Goal: Task Accomplishment & Management: Complete application form

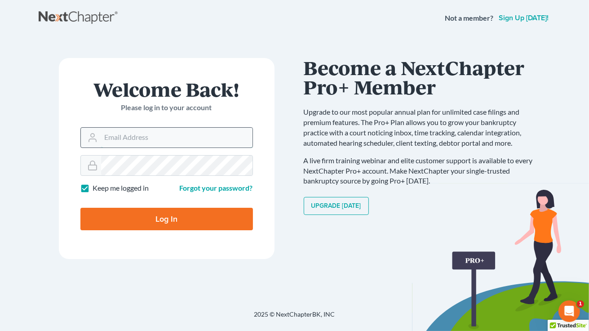
click at [114, 136] on input "Email Address" at bounding box center [176, 138] width 151 height 20
type input "[EMAIL_ADDRESS][DOMAIN_NAME]"
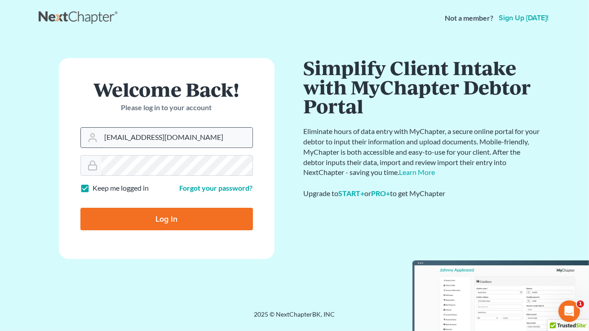
click at [80, 207] on input "Log In" at bounding box center [166, 218] width 172 height 22
type input "Thinking..."
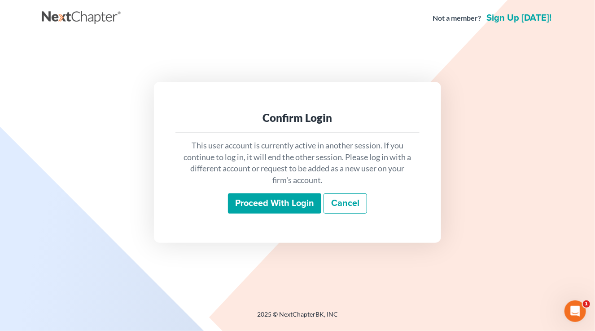
click at [252, 203] on input "Proceed with login" at bounding box center [274, 203] width 93 height 21
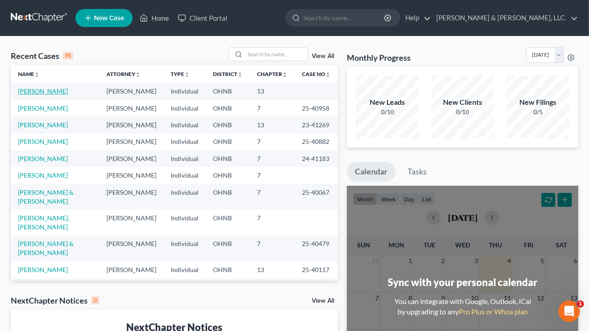
click at [28, 89] on link "[PERSON_NAME]" at bounding box center [43, 91] width 50 height 8
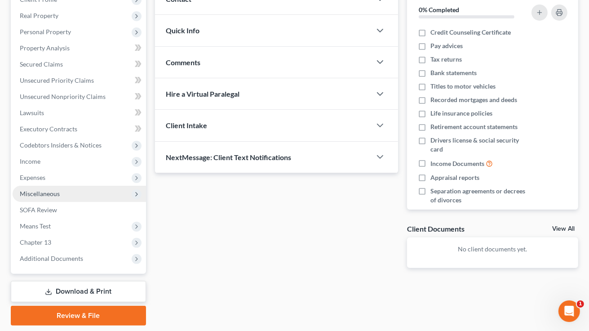
scroll to position [135, 0]
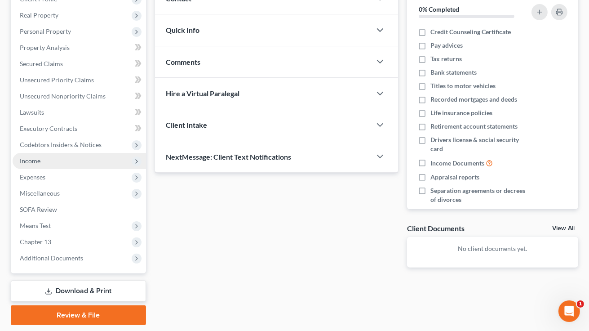
click at [33, 161] on span "Income" at bounding box center [30, 161] width 21 height 8
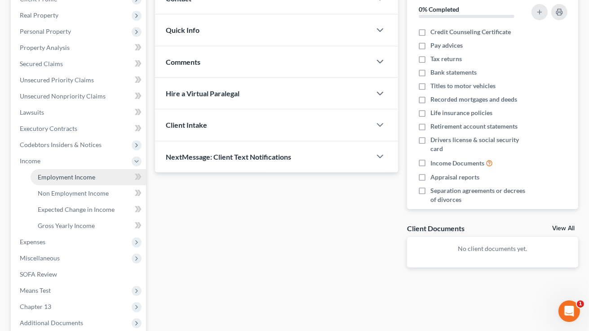
click at [79, 177] on span "Employment Income" at bounding box center [66, 177] width 57 height 8
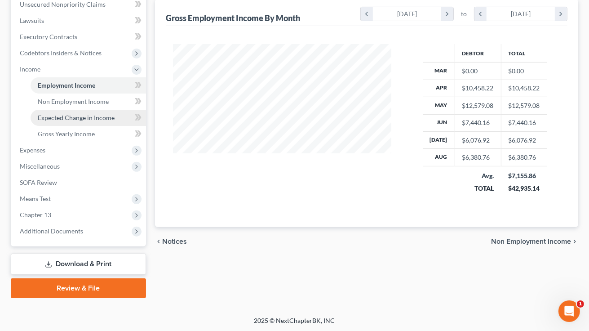
scroll to position [227, 0]
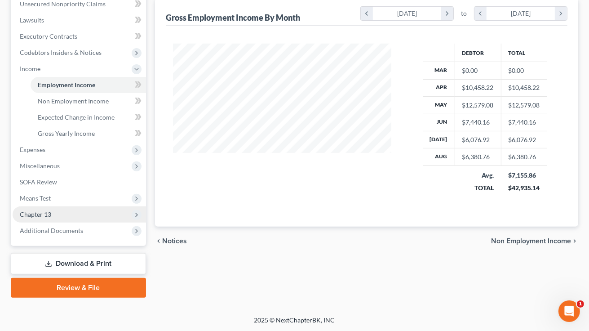
click at [34, 213] on span "Chapter 13" at bounding box center [35, 214] width 31 height 8
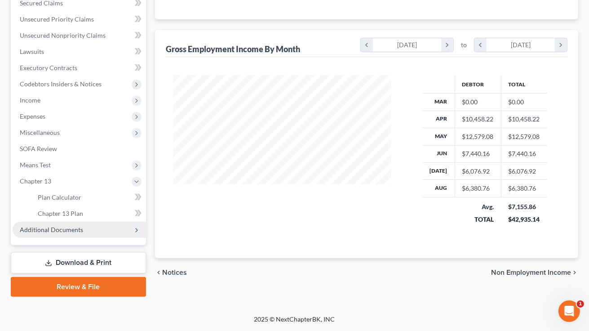
scroll to position [194, 0]
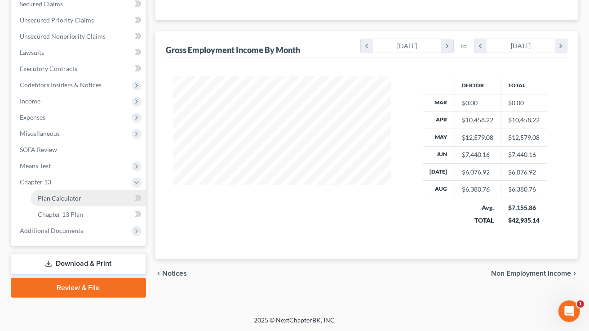
click at [66, 196] on span "Plan Calculator" at bounding box center [60, 198] width 44 height 8
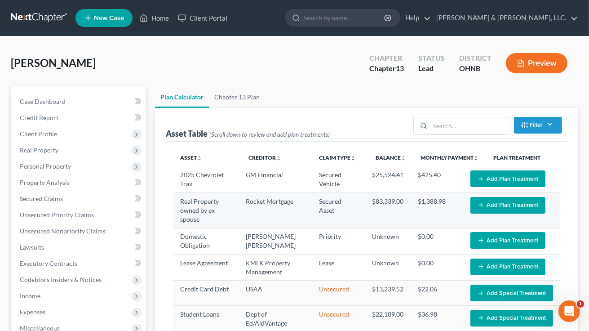
select select "59"
click at [495, 204] on button "Add Plan Treatment" at bounding box center [507, 205] width 75 height 17
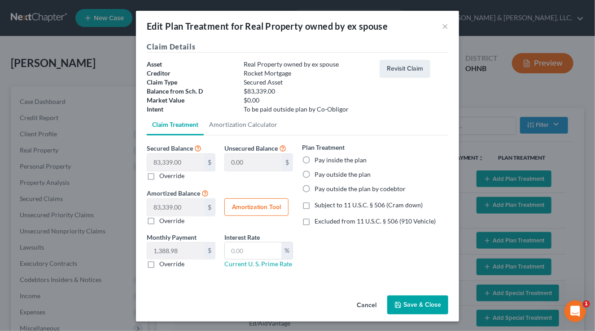
click at [315, 174] on label "Pay outside the plan" at bounding box center [343, 174] width 56 height 9
click at [318, 174] on input "Pay outside the plan" at bounding box center [321, 173] width 6 height 6
radio input "true"
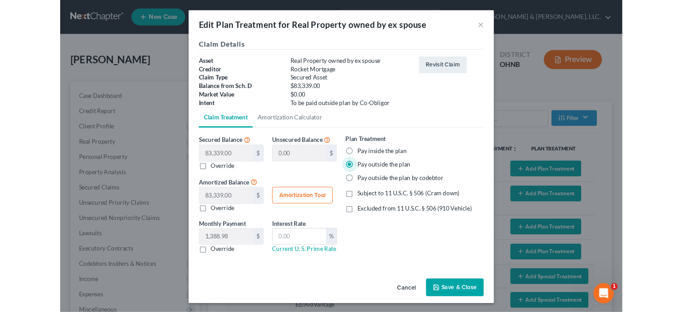
scroll to position [1, 0]
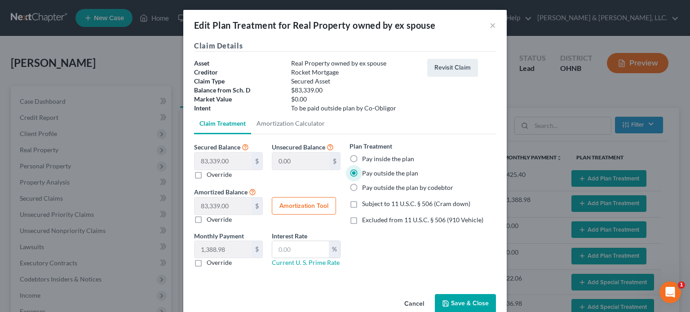
click at [462, 305] on button "Save & Close" at bounding box center [465, 303] width 61 height 19
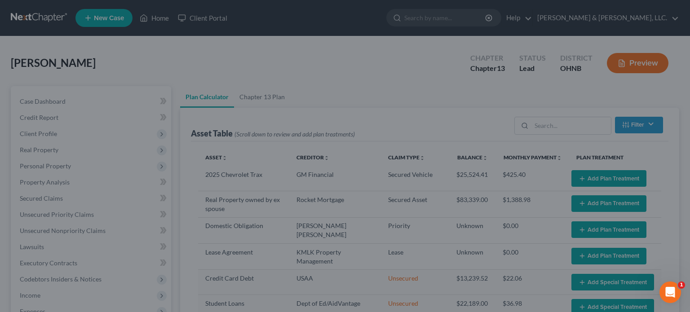
select select "59"
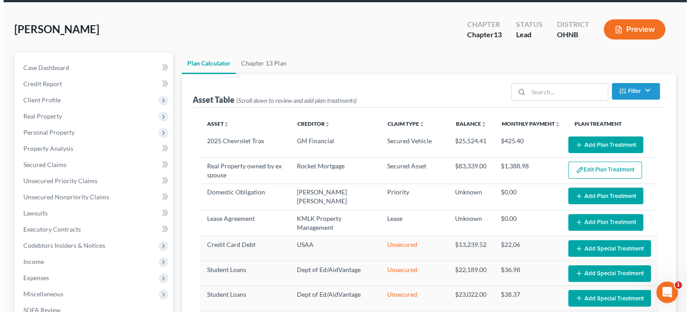
scroll to position [0, 0]
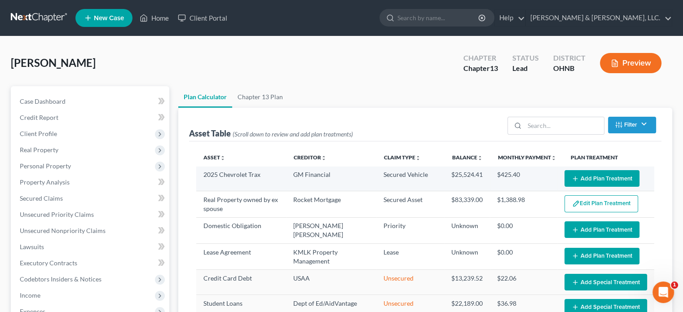
click at [572, 175] on icon "button" at bounding box center [575, 178] width 7 height 7
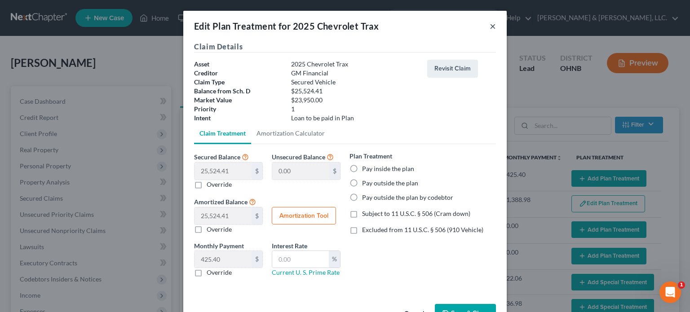
click at [489, 24] on button "×" at bounding box center [492, 26] width 6 height 11
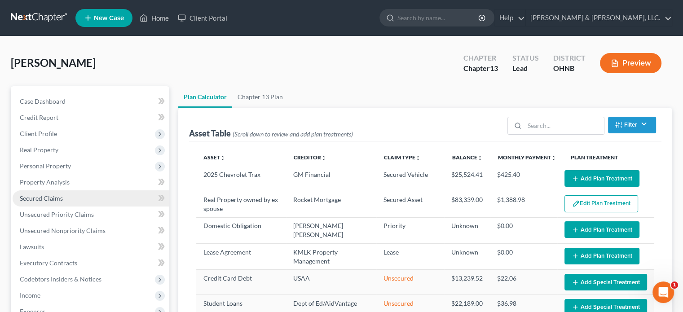
click at [57, 199] on span "Secured Claims" at bounding box center [41, 198] width 43 height 8
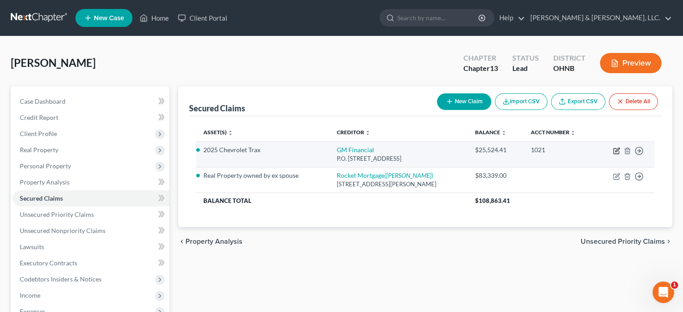
click at [595, 151] on icon "button" at bounding box center [617, 150] width 4 height 4
select select "45"
select select "4"
select select "0"
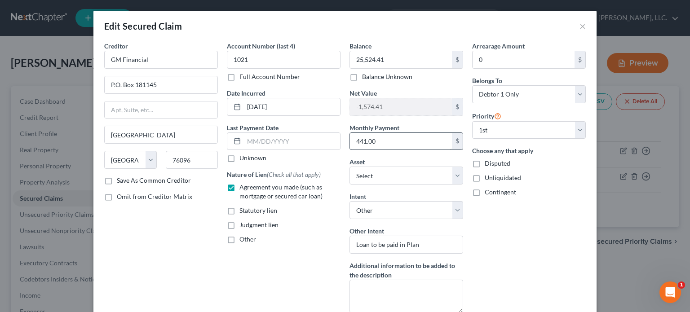
drag, startPoint x: 345, startPoint y: 141, endPoint x: 383, endPoint y: 140, distance: 38.2
click at [383, 140] on div "Balance 25,524.41 $ Balance Unknown Balance Undetermined 25,524.41 $ Balance Un…" at bounding box center [406, 180] width 123 height 279
click at [378, 143] on input "441.00" at bounding box center [401, 141] width 102 height 17
type input "411.82"
click at [295, 273] on div "Account Number (last 4) 1021 Full Account Number Date Incurred 05/12/2025 Last …" at bounding box center [283, 180] width 123 height 279
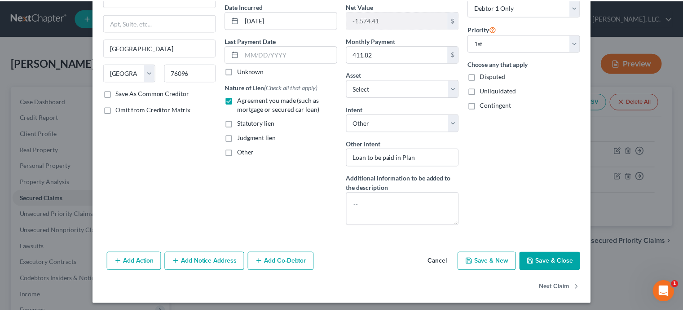
scroll to position [89, 0]
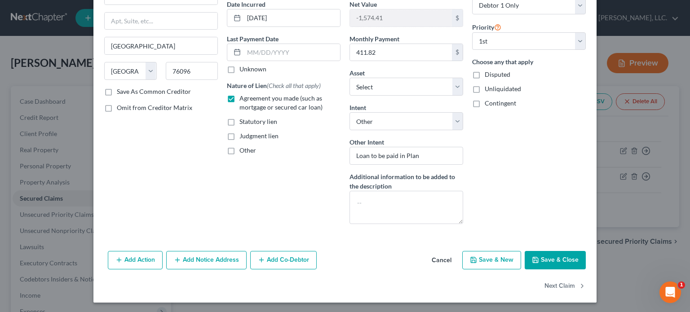
click at [536, 258] on button "Save & Close" at bounding box center [555, 260] width 61 height 19
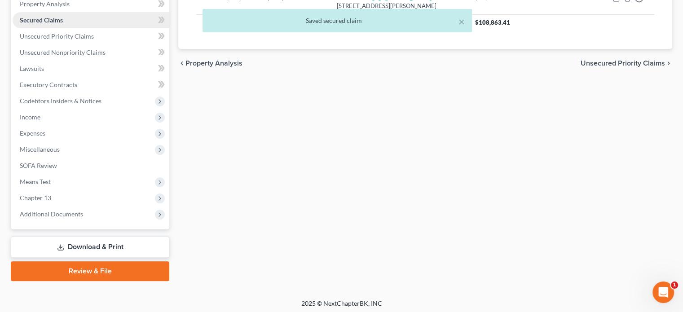
scroll to position [180, 0]
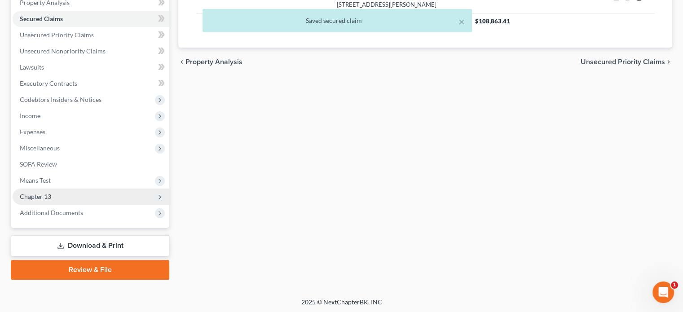
click at [44, 194] on span "Chapter 13" at bounding box center [35, 197] width 31 height 8
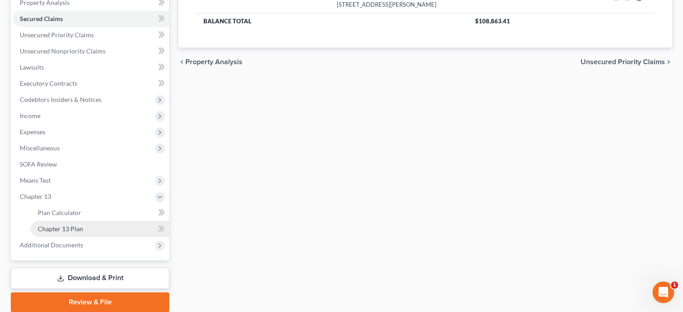
click at [62, 230] on span "Chapter 13 Plan" at bounding box center [60, 229] width 45 height 8
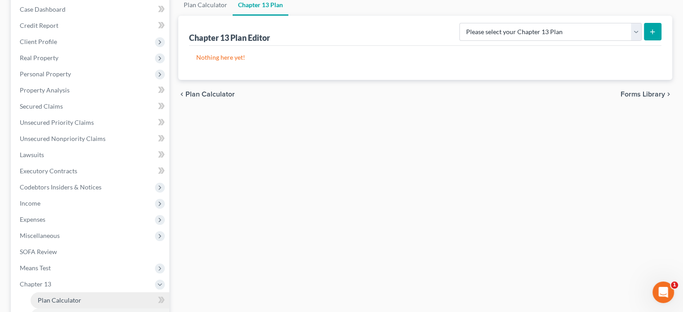
scroll to position [135, 0]
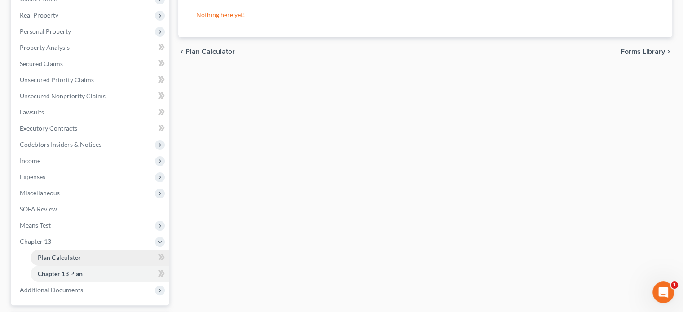
click at [66, 258] on span "Plan Calculator" at bounding box center [60, 258] width 44 height 8
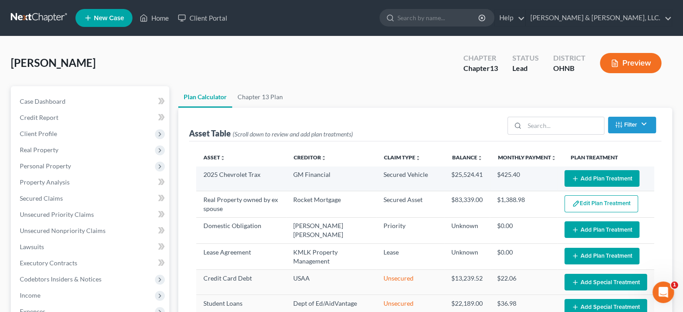
select select "59"
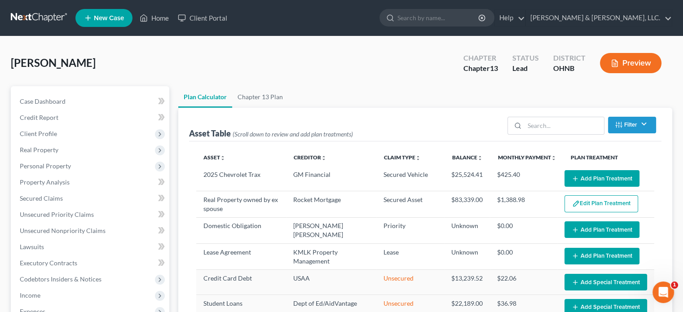
click at [579, 175] on button "Add Plan Treatment" at bounding box center [601, 178] width 75 height 17
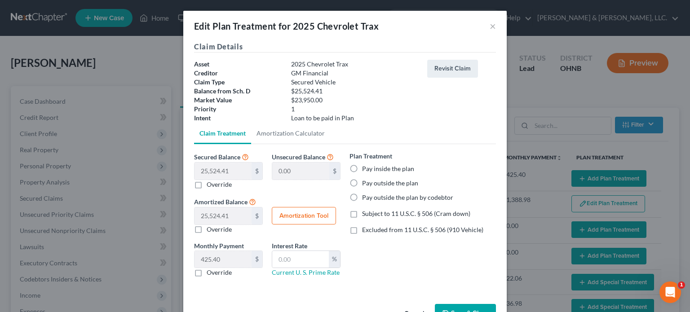
click at [207, 271] on label "Override" at bounding box center [219, 272] width 25 height 9
click at [210, 271] on input "Override" at bounding box center [213, 271] width 6 height 6
checkbox input "true"
click at [195, 261] on input "text" at bounding box center [222, 259] width 57 height 17
type input "441.82"
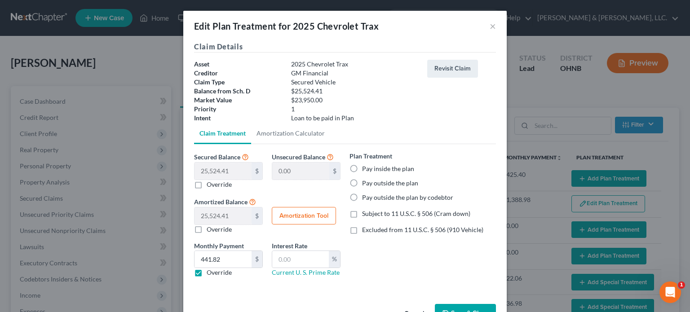
click at [230, 296] on div "Claim Details Asset 2025 Chevrolet Trax Creditor GM Financial Claim Type Secure…" at bounding box center [344, 170] width 323 height 259
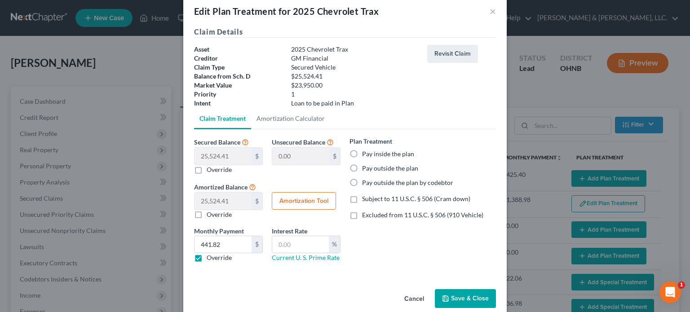
scroll to position [28, 0]
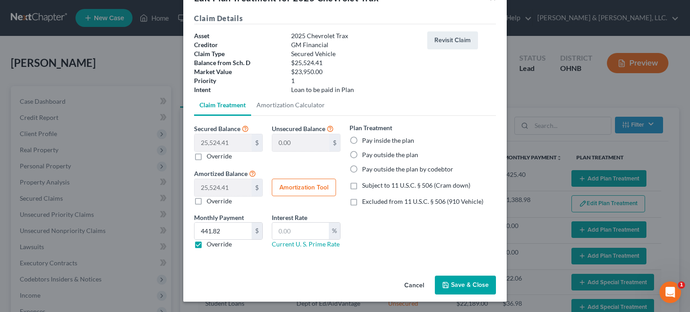
click at [460, 281] on button "Save & Close" at bounding box center [465, 285] width 61 height 19
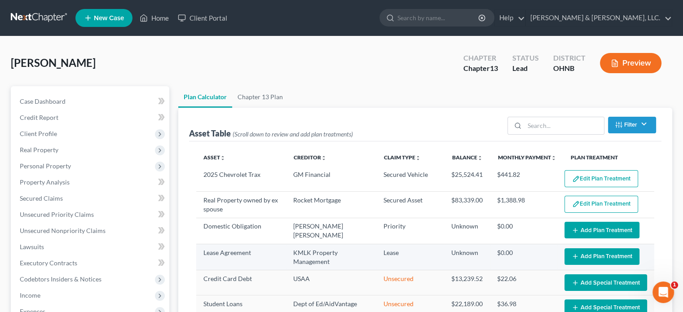
select select "59"
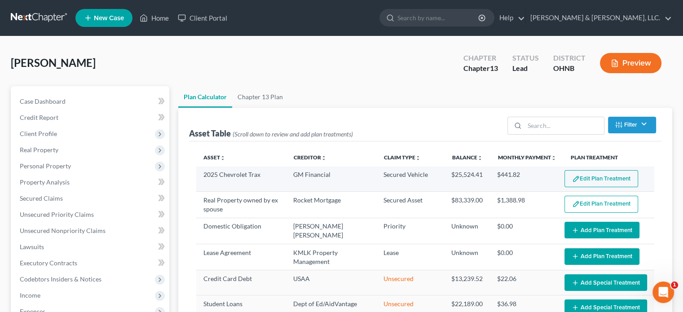
click at [583, 176] on button "Edit Plan Treatment" at bounding box center [601, 178] width 74 height 17
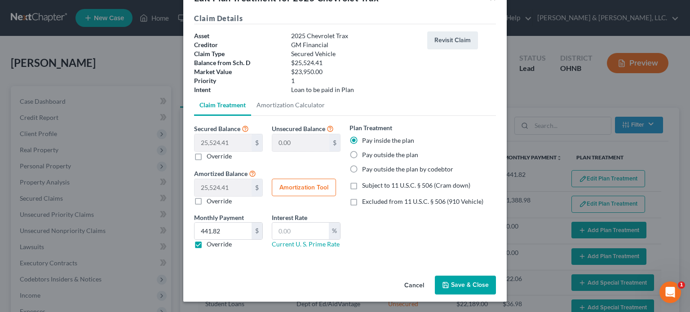
click at [455, 280] on button "Save & Close" at bounding box center [465, 285] width 61 height 19
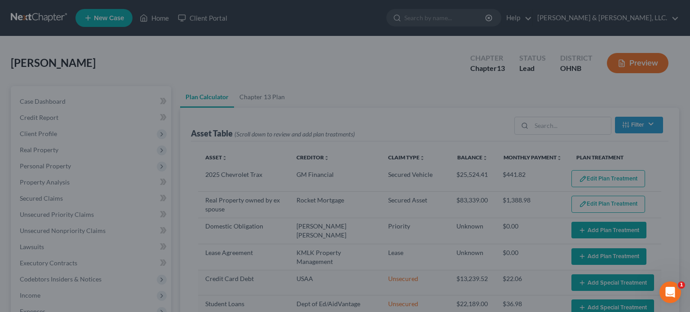
select select "59"
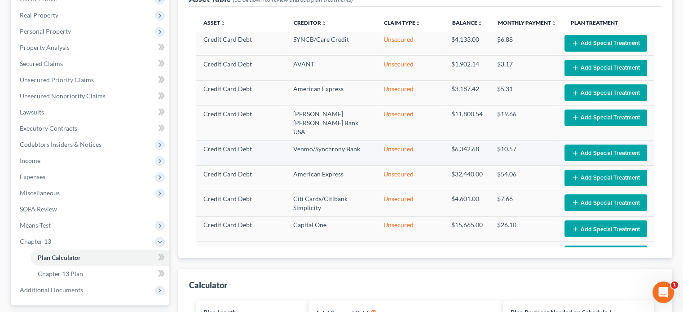
scroll to position [255, 0]
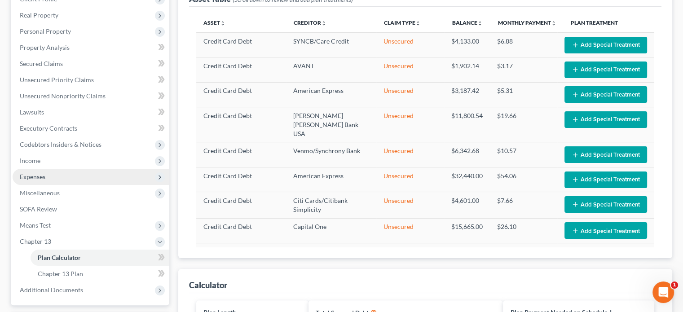
click at [35, 177] on span "Expenses" at bounding box center [33, 177] width 26 height 8
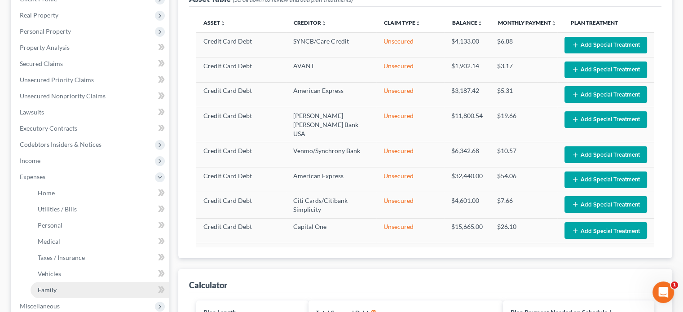
click at [55, 290] on span "Family" at bounding box center [47, 290] width 19 height 8
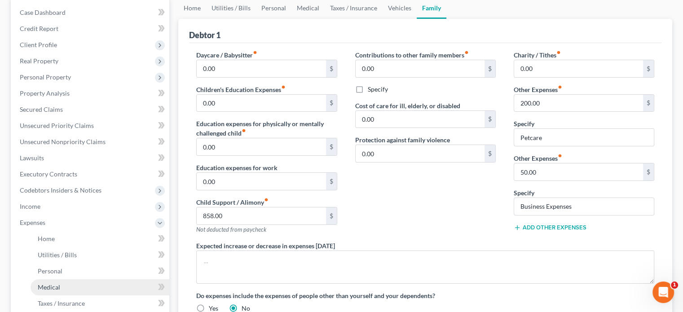
scroll to position [135, 0]
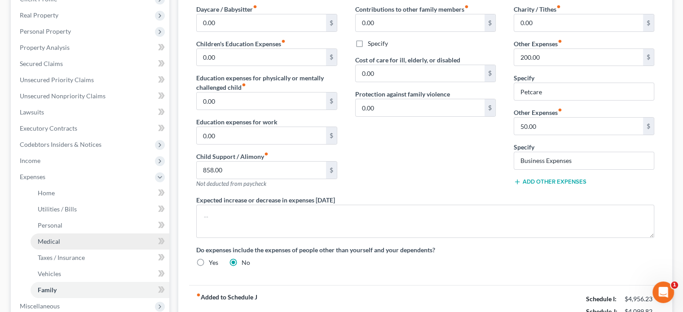
click at [52, 243] on span "Medical" at bounding box center [49, 242] width 22 height 8
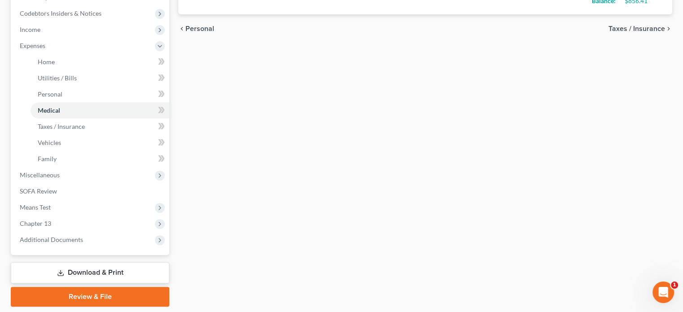
scroll to position [269, 0]
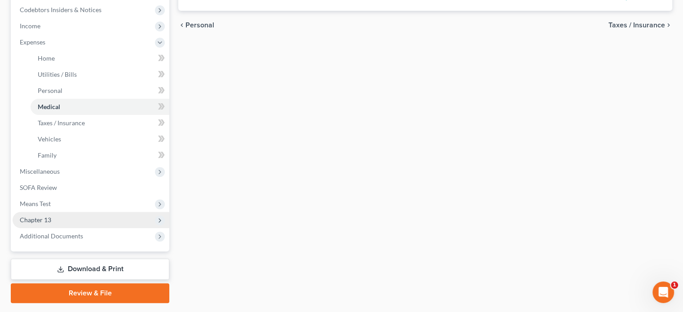
click at [42, 217] on span "Chapter 13" at bounding box center [35, 220] width 31 height 8
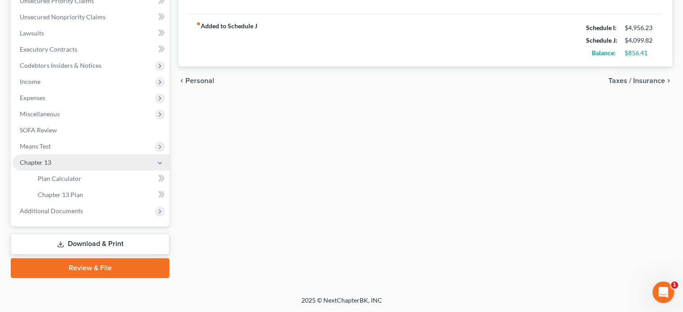
scroll to position [213, 0]
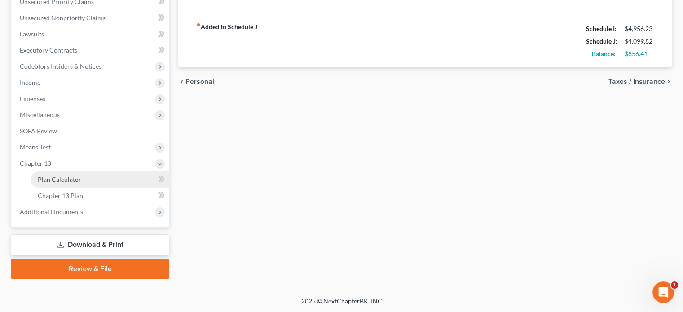
click at [80, 178] on link "Plan Calculator" at bounding box center [100, 180] width 139 height 16
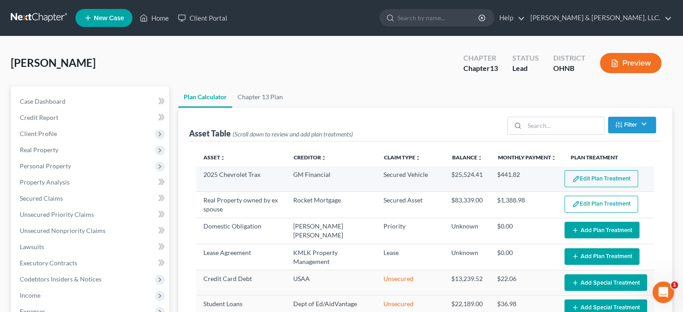
select select "59"
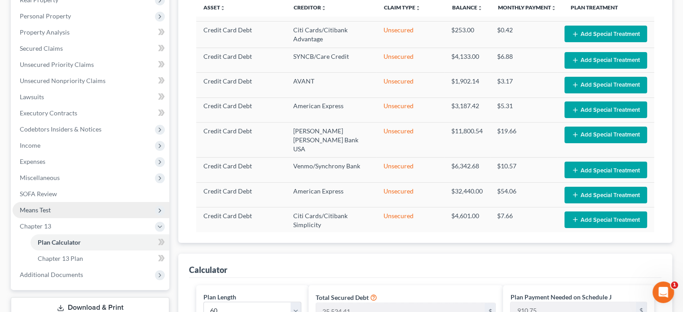
scroll to position [135, 0]
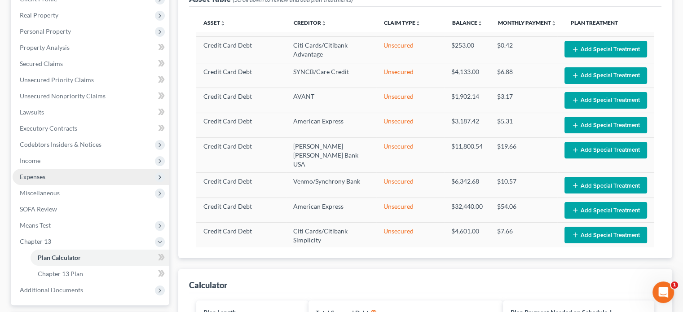
click at [44, 176] on span "Expenses" at bounding box center [33, 177] width 26 height 8
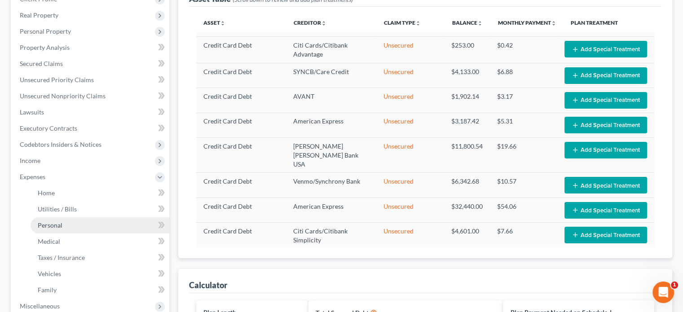
click at [66, 224] on link "Personal" at bounding box center [100, 225] width 139 height 16
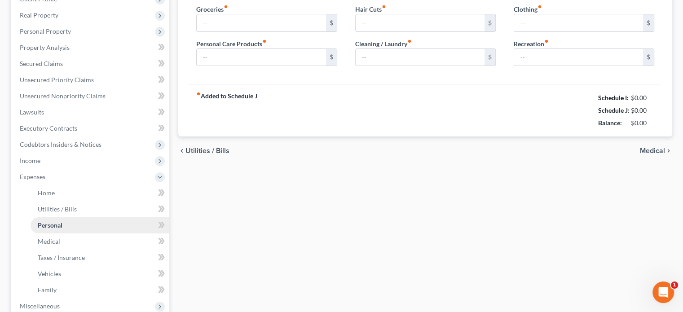
type input "800.00"
type input "25.00"
type input "15.00"
type input "50.00"
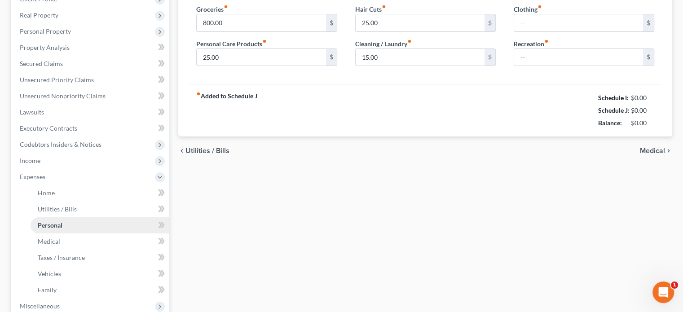
type input "50.00"
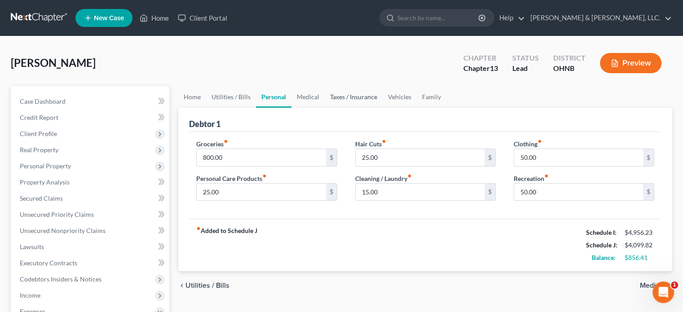
click at [370, 98] on link "Taxes / Insurance" at bounding box center [354, 97] width 58 height 22
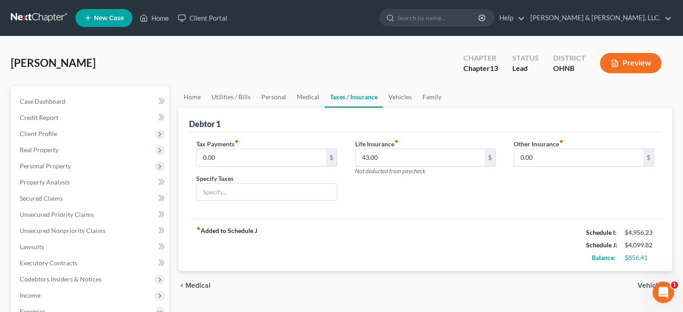
click at [336, 97] on link "Taxes / Insurance" at bounding box center [354, 97] width 58 height 22
click at [268, 97] on link "Personal" at bounding box center [273, 97] width 35 height 22
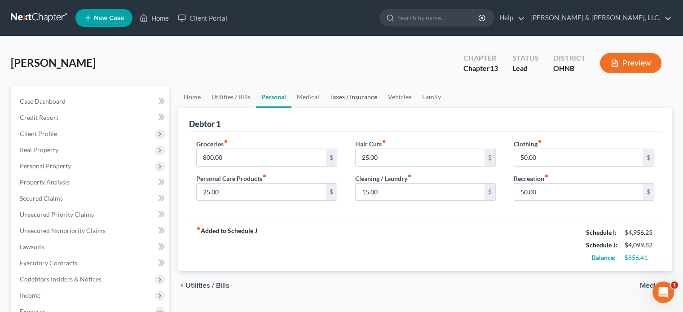
click at [334, 94] on link "Taxes / Insurance" at bounding box center [354, 97] width 58 height 22
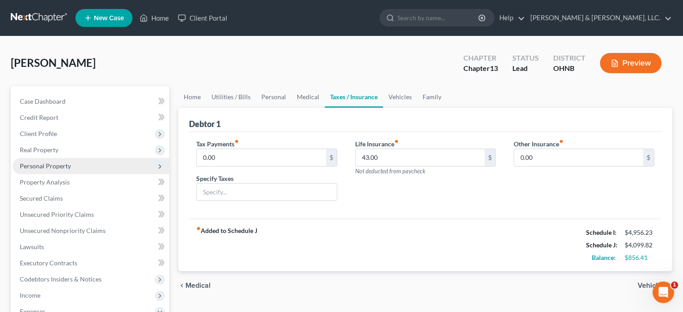
click at [66, 166] on span "Personal Property" at bounding box center [45, 166] width 51 height 8
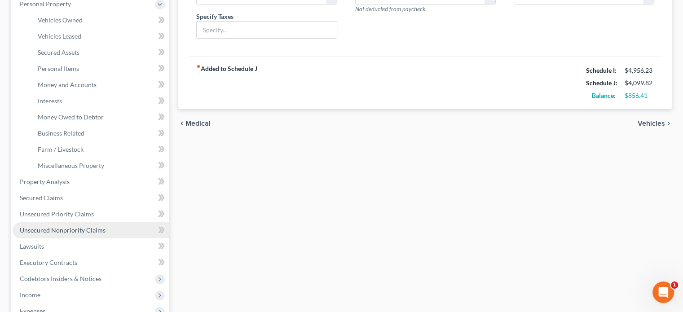
scroll to position [180, 0]
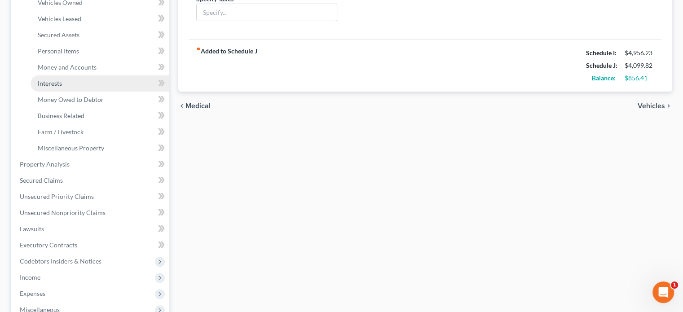
click at [52, 84] on span "Interests" at bounding box center [50, 83] width 24 height 8
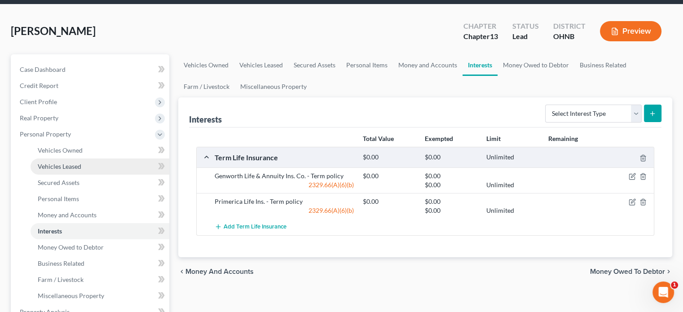
scroll to position [45, 0]
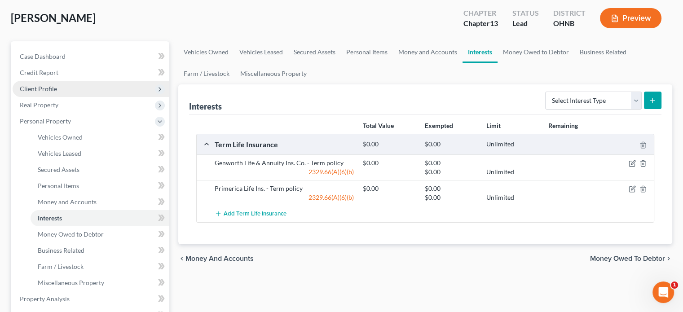
click at [48, 86] on span "Client Profile" at bounding box center [38, 89] width 37 height 8
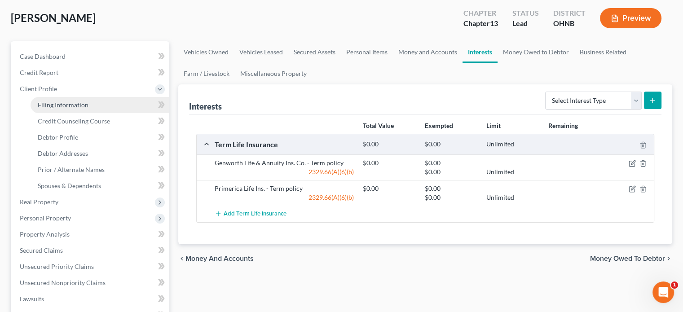
click at [75, 106] on span "Filing Information" at bounding box center [63, 105] width 51 height 8
select select "1"
select select "0"
select select "3"
select select "36"
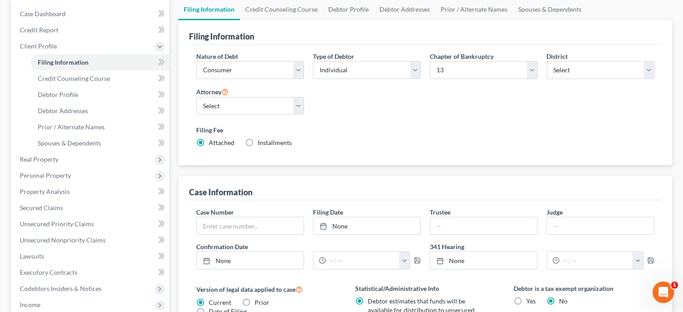
scroll to position [90, 0]
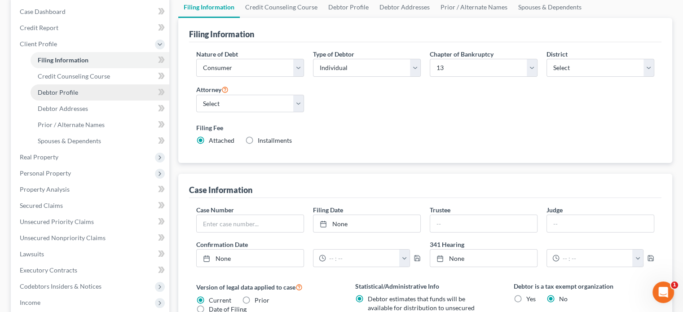
click at [68, 91] on span "Debtor Profile" at bounding box center [58, 92] width 40 height 8
select select "3"
select select "0"
